Goal: Transaction & Acquisition: Subscribe to service/newsletter

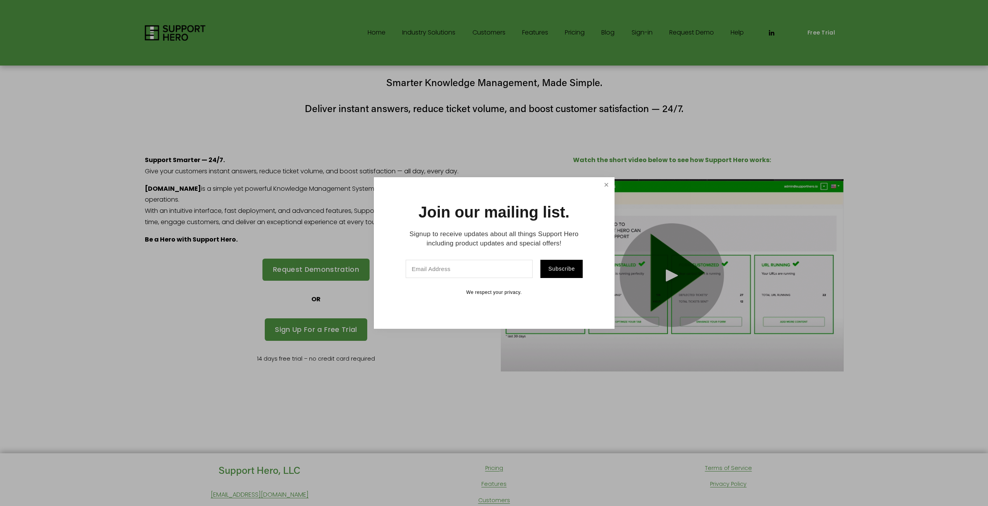
click at [607, 182] on link "Close" at bounding box center [606, 186] width 14 height 14
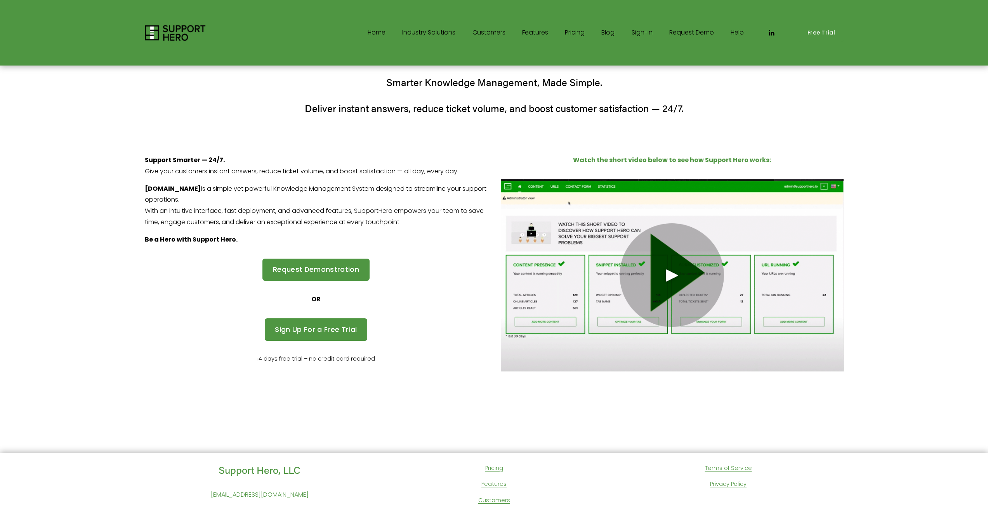
click at [772, 32] on use "LinkedIn" at bounding box center [771, 32] width 5 height 5
click at [372, 33] on link "Home" at bounding box center [377, 33] width 18 height 12
click at [314, 334] on link "Sign Up For a Free Trial" at bounding box center [316, 330] width 102 height 23
click at [817, 34] on link "Free Trial" at bounding box center [821, 33] width 44 height 18
click at [770, 33] on use "LinkedIn" at bounding box center [771, 32] width 5 height 5
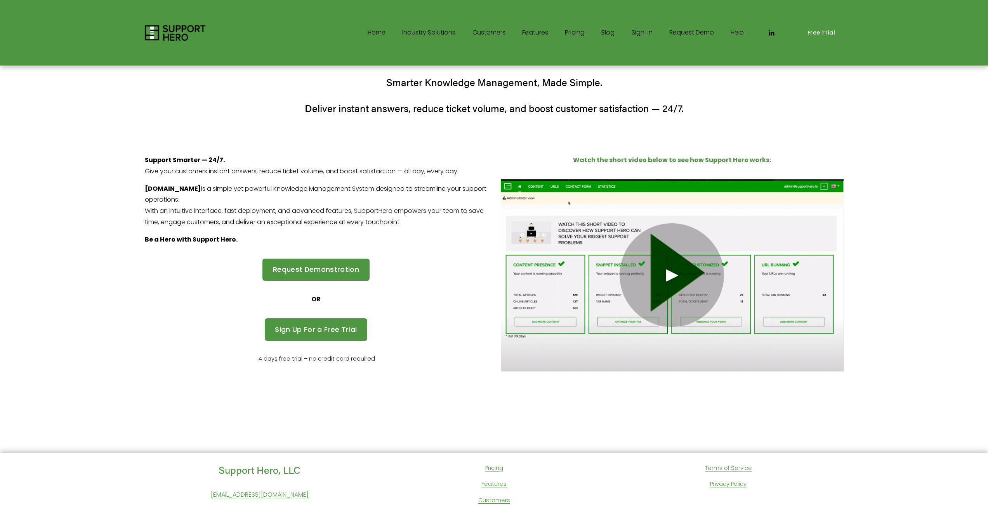
click at [635, 33] on link "Sign-in" at bounding box center [641, 33] width 21 height 12
